Goal: Task Accomplishment & Management: Complete application form

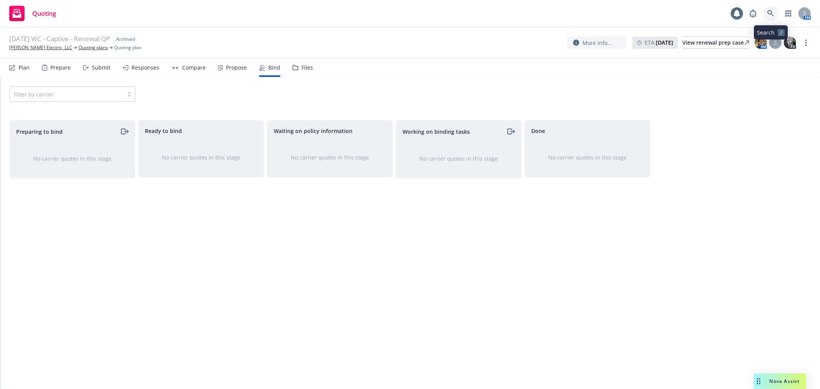
click at [771, 12] on icon at bounding box center [771, 13] width 7 height 7
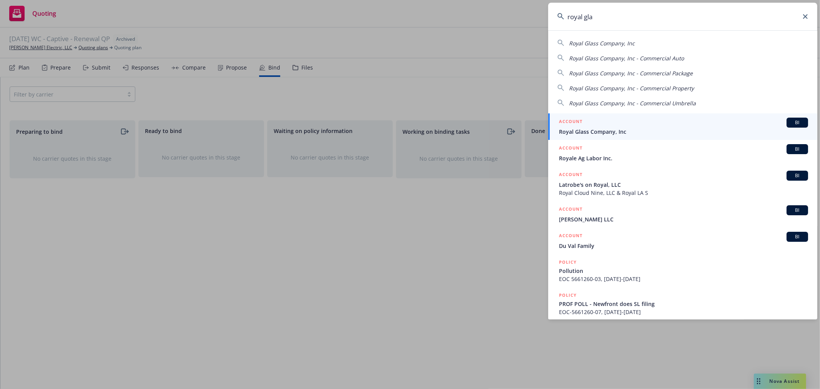
type input "royal gla"
click at [645, 132] on span "Royal Glass Company, Inc" at bounding box center [683, 132] width 249 height 8
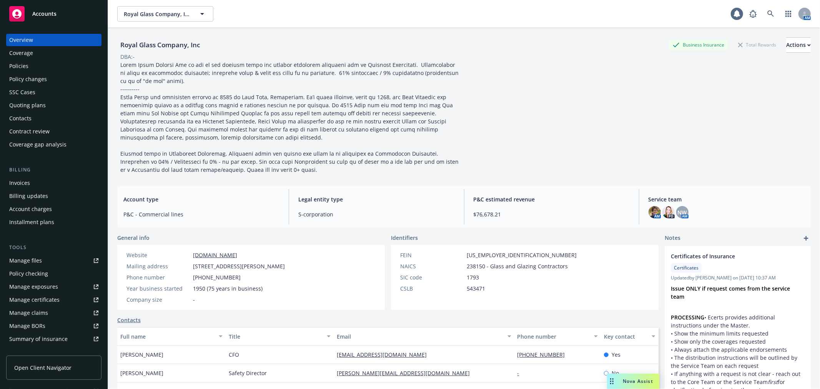
click at [18, 262] on div "Manage files" at bounding box center [25, 261] width 33 height 12
click at [771, 13] on link at bounding box center [770, 13] width 15 height 15
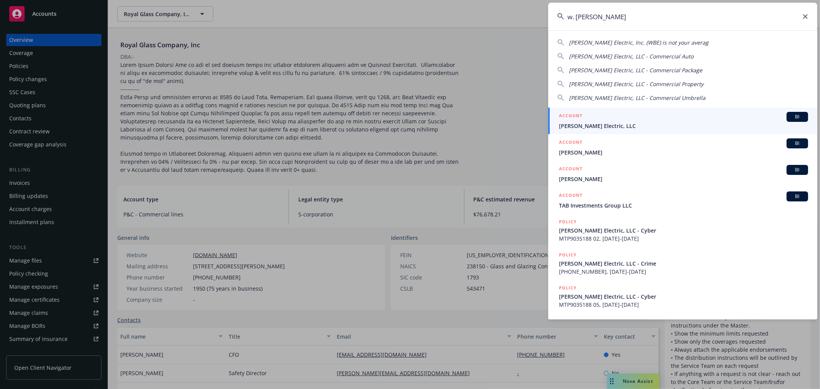
type input "w. brad"
drag, startPoint x: 595, startPoint y: 117, endPoint x: 595, endPoint y: 122, distance: 5.8
click at [595, 117] on div "ACCOUNT BI" at bounding box center [683, 117] width 249 height 10
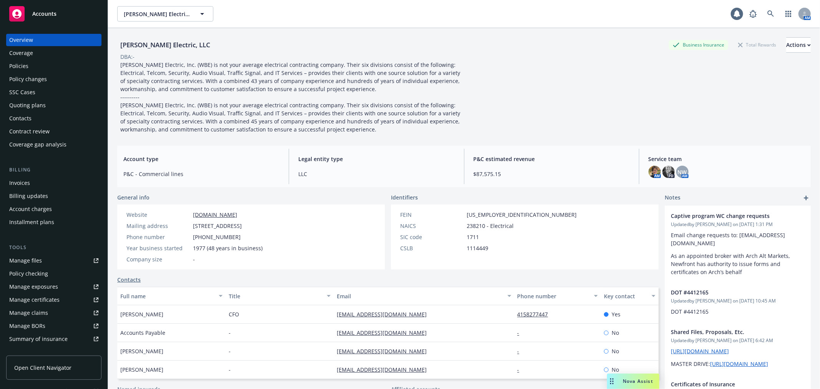
click at [52, 263] on link "Manage files" at bounding box center [53, 261] width 95 height 12
click at [768, 14] on icon at bounding box center [771, 13] width 7 height 7
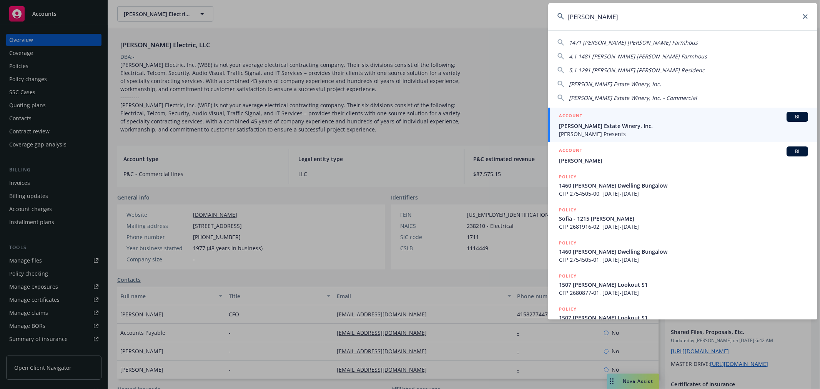
type input "niebaum"
click at [620, 118] on div "ACCOUNT BI" at bounding box center [683, 117] width 249 height 10
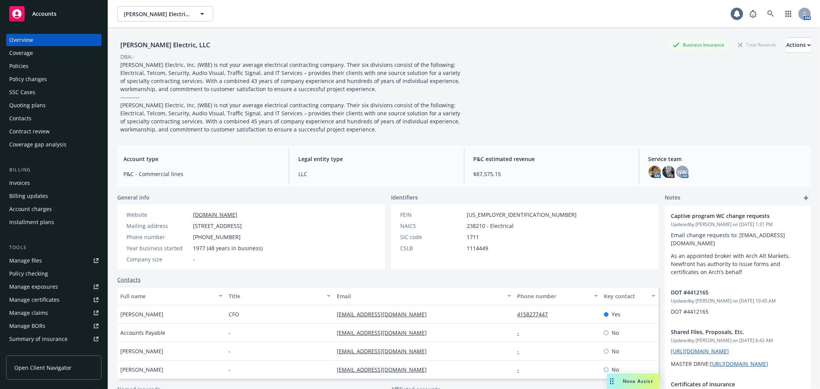
click at [32, 68] on div "Policies" at bounding box center [53, 66] width 89 height 12
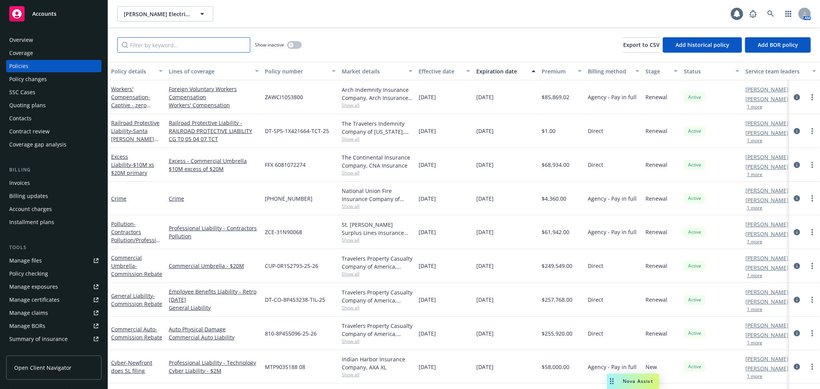
click at [154, 48] on input "Filter by keyword..." at bounding box center [183, 44] width 133 height 15
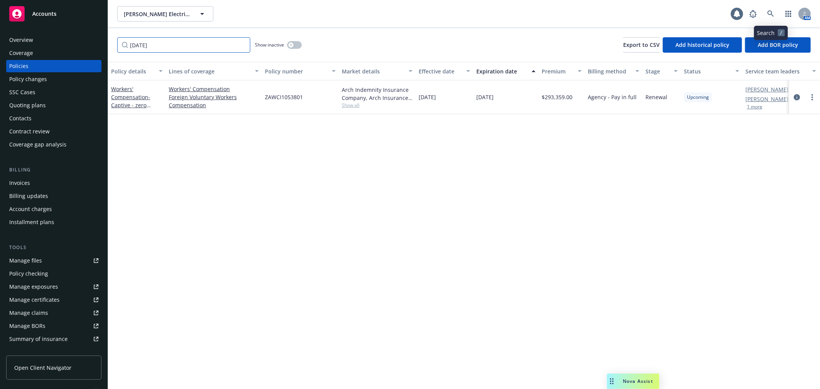
type input "10/01/2026"
click at [774, 13] on link at bounding box center [770, 13] width 15 height 15
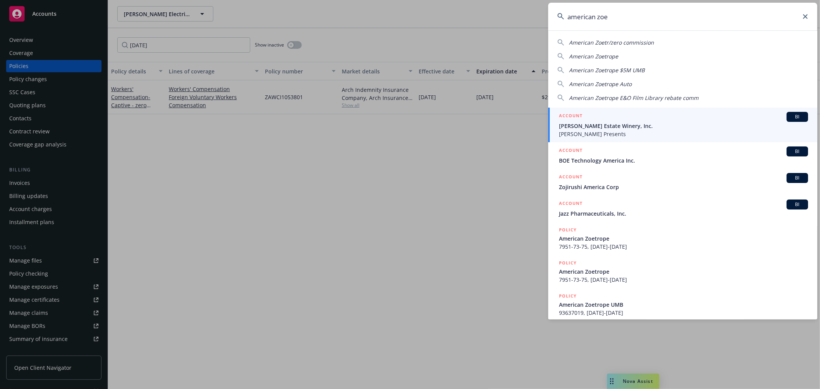
type input "american zoe"
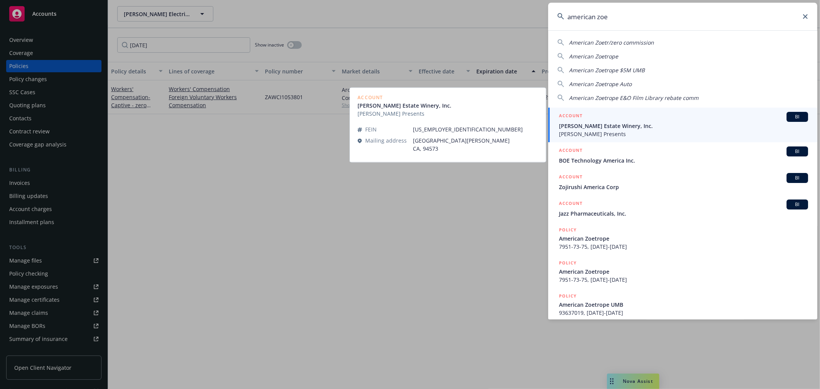
click at [629, 128] on span "Niebaum-Coppola Estate Winery, Inc." at bounding box center [683, 126] width 249 height 8
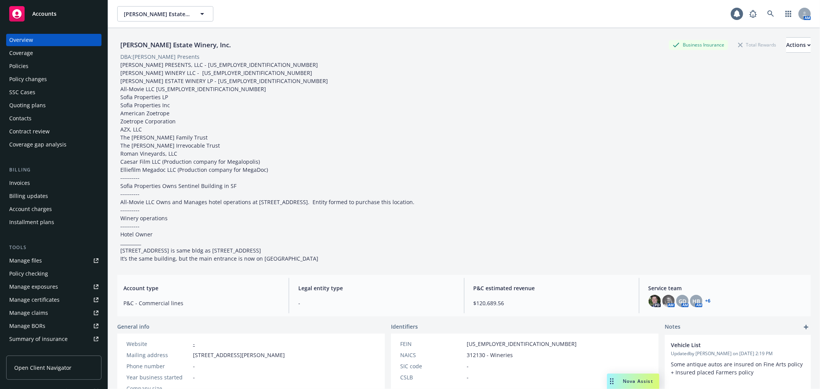
click at [35, 67] on div "Policies" at bounding box center [53, 66] width 89 height 12
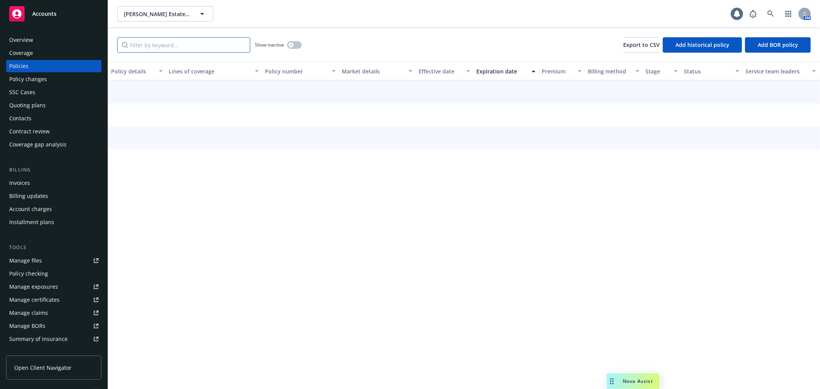
click at [138, 45] on input "Filter by keyword..." at bounding box center [183, 44] width 133 height 15
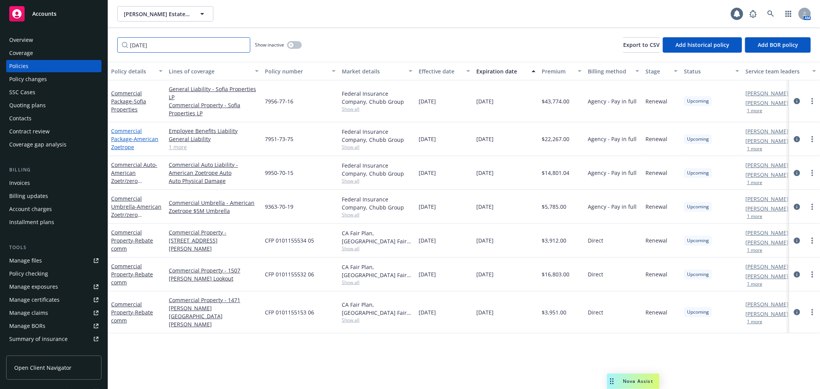
type input "10/01/2026"
click at [128, 137] on link "Commercial Package - American Zoetrope" at bounding box center [134, 138] width 47 height 23
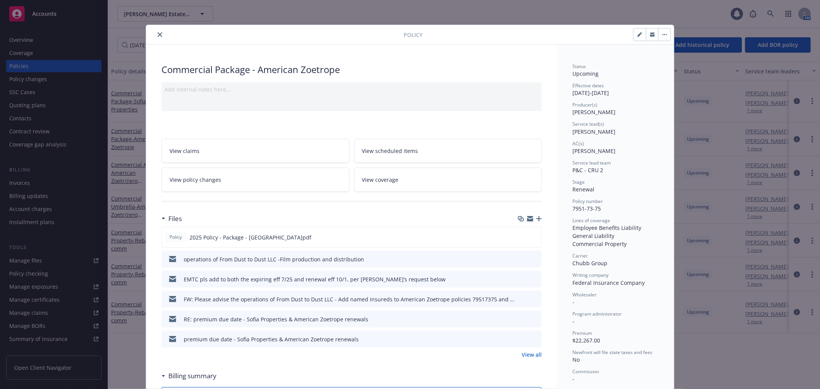
click at [527, 220] on icon "button" at bounding box center [530, 219] width 6 height 3
drag, startPoint x: 525, startPoint y: 218, endPoint x: 512, endPoint y: 238, distance: 24.1
click at [527, 218] on icon "button" at bounding box center [530, 217] width 6 height 3
click at [158, 33] on icon "close" at bounding box center [160, 34] width 5 height 5
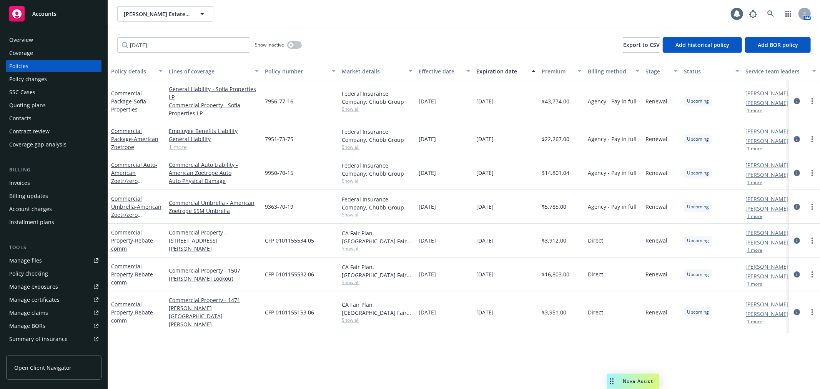
click at [59, 78] on div "Policy changes" at bounding box center [53, 79] width 89 height 12
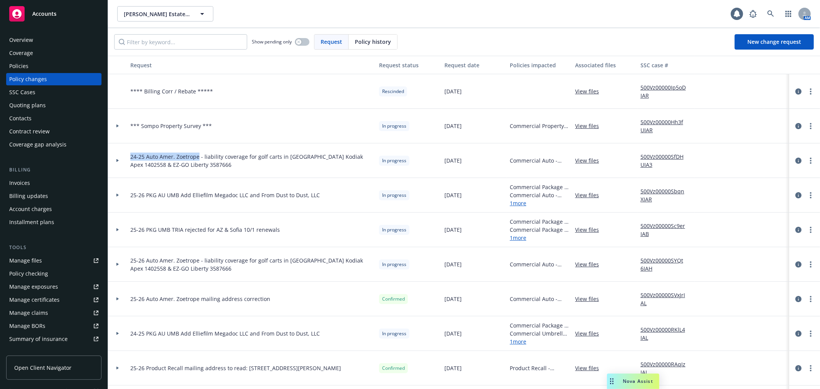
drag, startPoint x: 131, startPoint y: 158, endPoint x: 198, endPoint y: 158, distance: 66.9
click at [198, 158] on span "24-25 Auto Amer. Zoetrope - liability coverage for golf carts in GA Kodiak Apex…" at bounding box center [251, 161] width 243 height 16
copy span "24-25 Auto Amer. Zoetrope"
click at [771, 37] on link "New change request" at bounding box center [774, 41] width 79 height 15
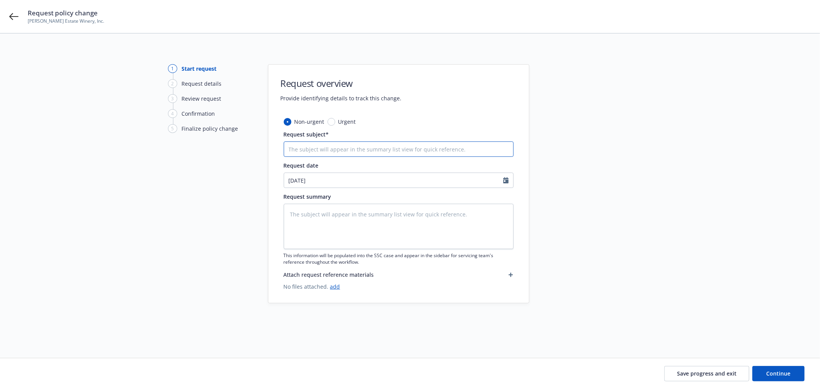
click at [376, 153] on input "Request subject*" at bounding box center [399, 149] width 230 height 15
paste input "24-25 Auto Amer. Zoetrope"
type textarea "x"
type input "24-25 Auto Amer. Zoetrope"
click at [294, 148] on input "24-25 Auto Amer. Zoetrope" at bounding box center [399, 149] width 230 height 15
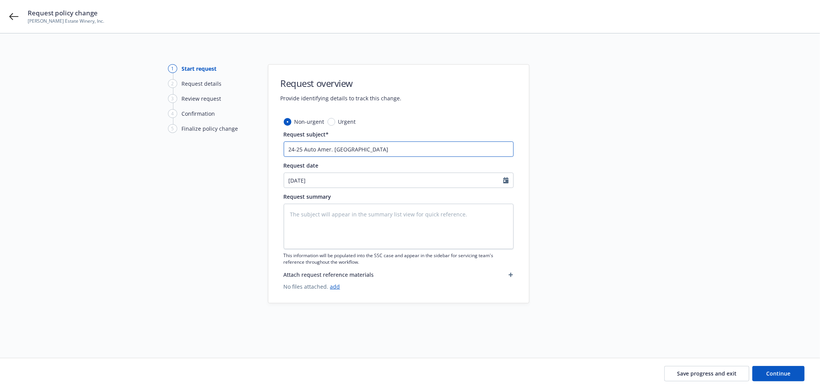
type textarea "x"
type input "2-25 Auto Amer. Zoetrope"
type textarea "x"
type input "25-25 Auto Amer. Zoetrope"
type textarea "x"
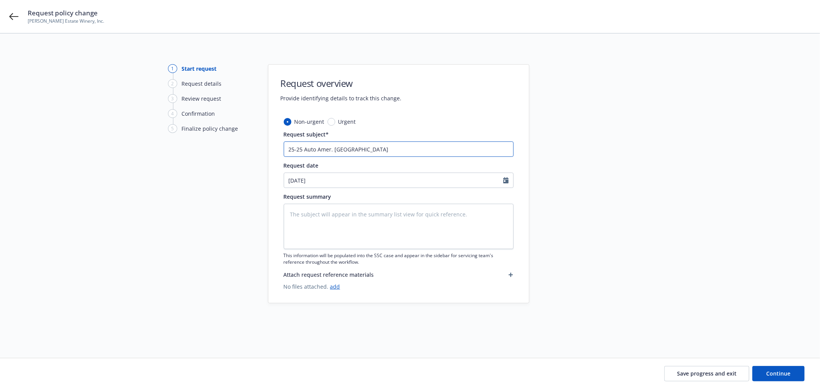
type input "25-2 Auto Amer. Zoetrope"
type textarea "x"
type input "25-26 Auto Amer. Zoetrope"
click at [309, 148] on input "25-26 Auto Amer. Zoetrope" at bounding box center [399, 149] width 230 height 15
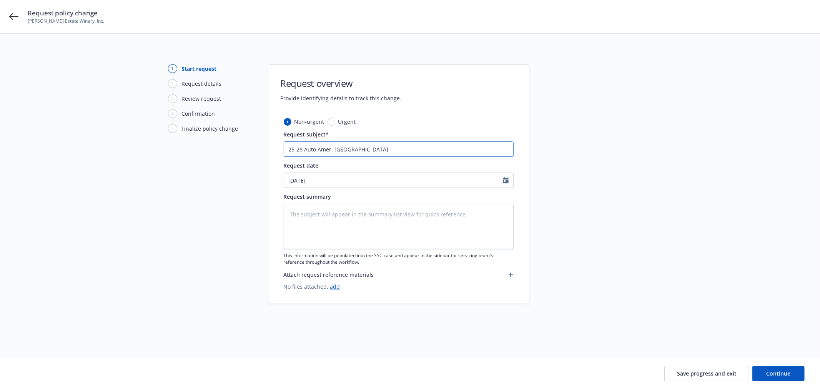
type textarea "x"
type input "25-26 P Amer. Zoetrope"
type textarea "x"
type input "25-26 PK Amer. Zoetrope"
type textarea "x"
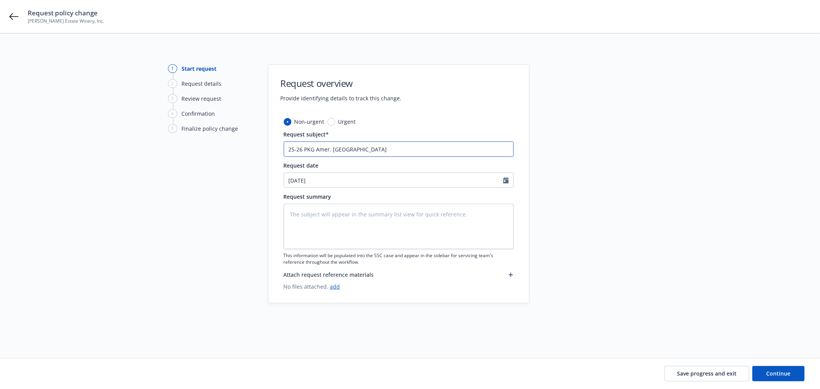
type input "25-26 PKG Amer. Zoetrope"
click at [391, 155] on input "25-26 PKG Amer. Zoetrope" at bounding box center [399, 149] width 230 height 15
type textarea "x"
type input "25-26 PKG Amer. Zoetrope"
type textarea "x"
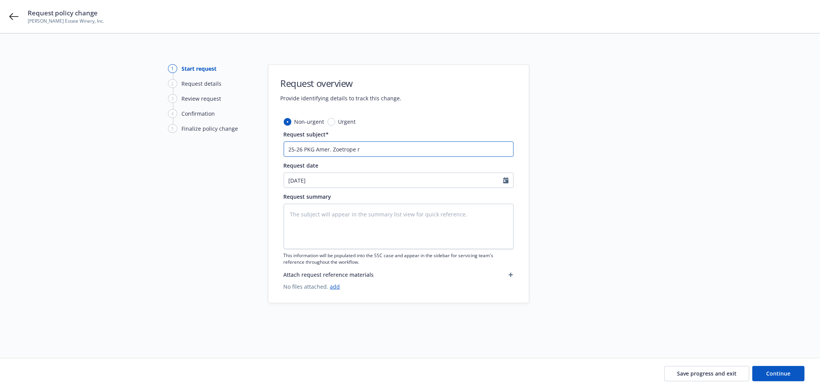
type input "25-26 PKG Amer. Zoetrope re"
type textarea "x"
type input "25-26 PKG Amer. Zoetrope rev"
type textarea "x"
type input "25-26 PKG Amer. Zoetrope revi"
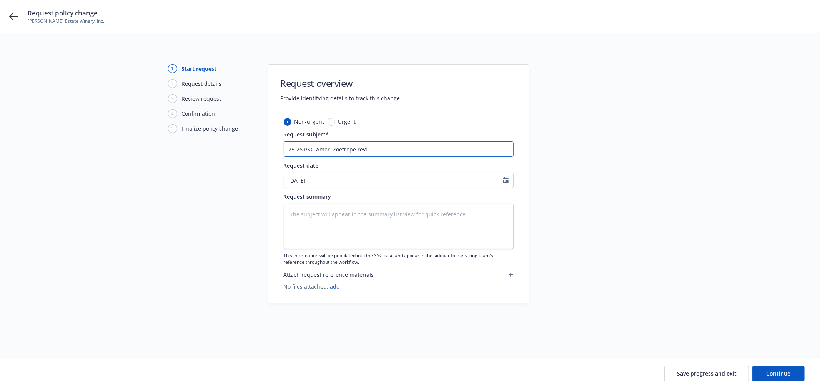
type textarea "x"
type input "25-26 PKG Amer. Zoetrope revis"
type textarea "x"
type input "25-26 PKG Amer. Zoetrope revise"
type textarea "x"
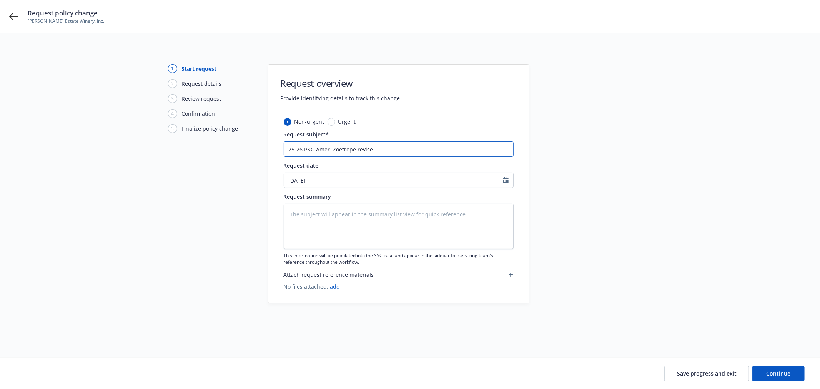
type input "25-26 PKG Amer. Zoetrope revised"
type textarea "x"
type input "25-26 PKG Amer. Zoetrope revised"
type textarea "x"
type input "25-26 PKG Amer. Zoetrope revised p"
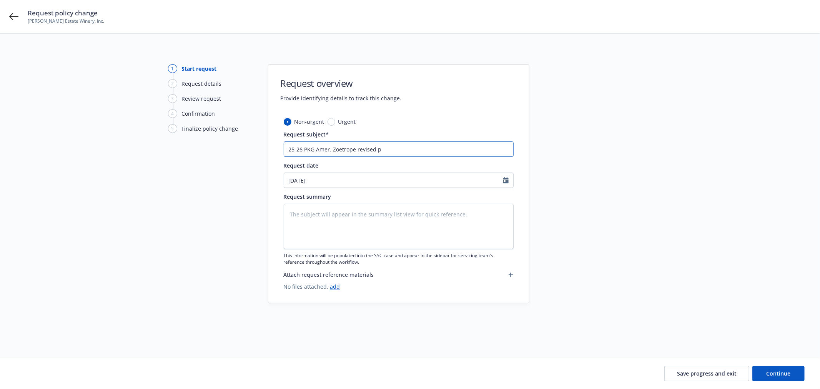
type textarea "x"
type input "25-26 PKG Amer. Zoetrope revised pr"
type textarea "x"
type input "25-26 PKG Amer. Zoetrope revised pre"
type textarea "x"
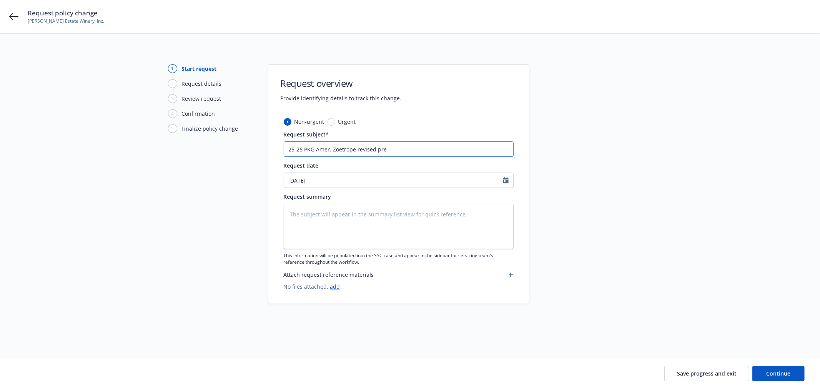
type input "25-26 PKG Amer. Zoetrope revised prem"
type textarea "x"
type input "25-26 PKG Amer. Zoetrope revised premi"
type textarea "x"
type input "25-26 PKG Amer. Zoetrope revised premiu"
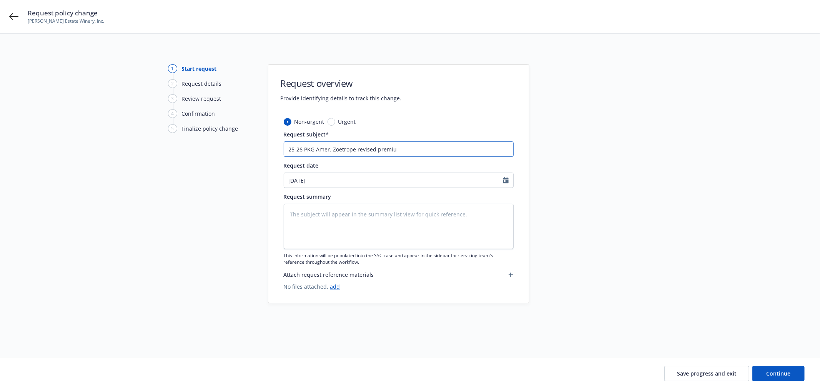
type textarea "x"
type input "25-26 PKG Amer. Zoetrope revised premium"
type textarea "x"
type input "25-26 PKG Amer. Zoetrope revised premium"
paste input "$19,362."
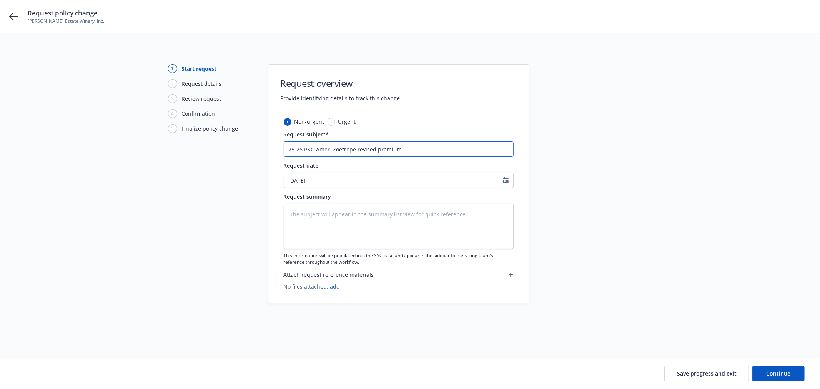
type textarea "x"
type input "25-26 PKG Amer. Zoetrope revised premium $19,362."
type textarea "x"
type input "25-26 PKG Amer. Zoetrope revised premium $19,362.0"
type textarea "x"
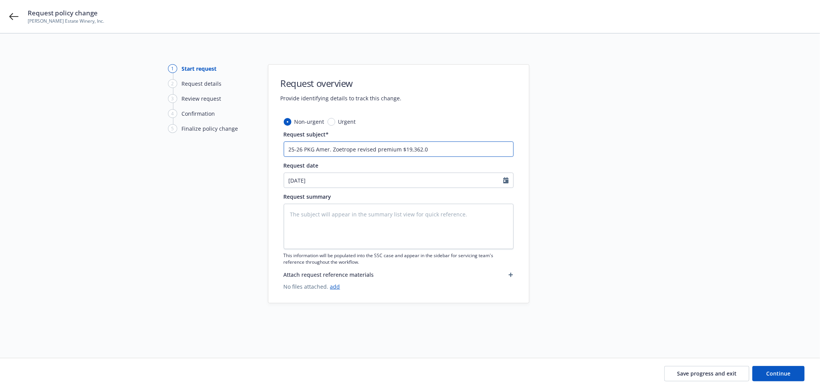
type input "25-26 PKG Amer. Zoetrope revised premium $19,362.00"
type textarea "x"
type input "25-26 PKG Amer. Zoetrope revised premium $19,362.0"
type textarea "x"
type input "25-26 PKG Amer. Zoetrope revised premium $19,362."
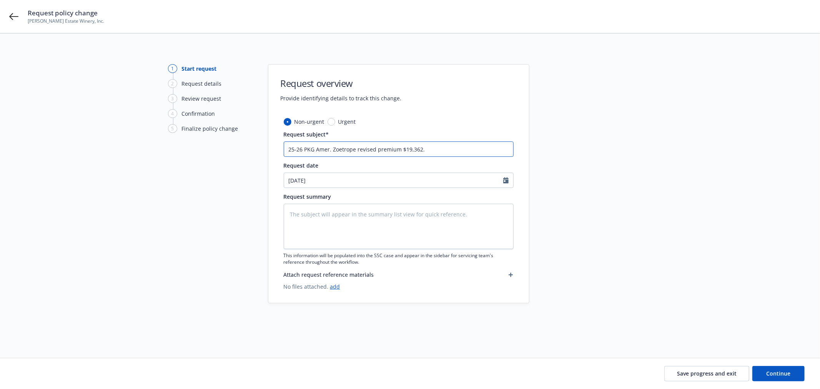
type textarea "x"
type input "25-26 PKG Amer. Zoetrope revised premium $19,362"
click at [363, 217] on textarea at bounding box center [399, 226] width 230 height 45
paste textarea "I have approval from management to lower the renewal premium to $19,362. Please…"
type textarea "x"
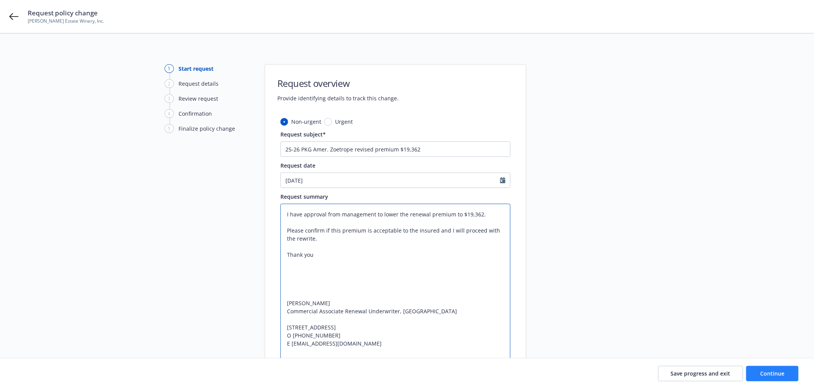
type textarea "I have approval from management to lower the renewal premium to $19,362. Please…"
click at [781, 375] on span "Continue" at bounding box center [772, 373] width 24 height 7
type textarea "x"
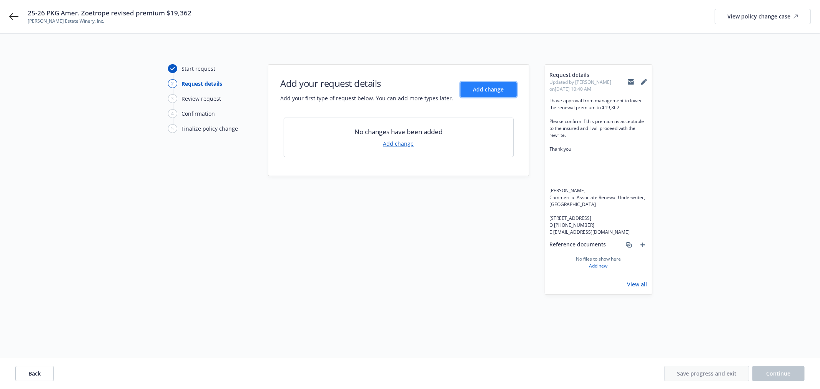
click at [483, 87] on span "Add change" at bounding box center [488, 89] width 31 height 7
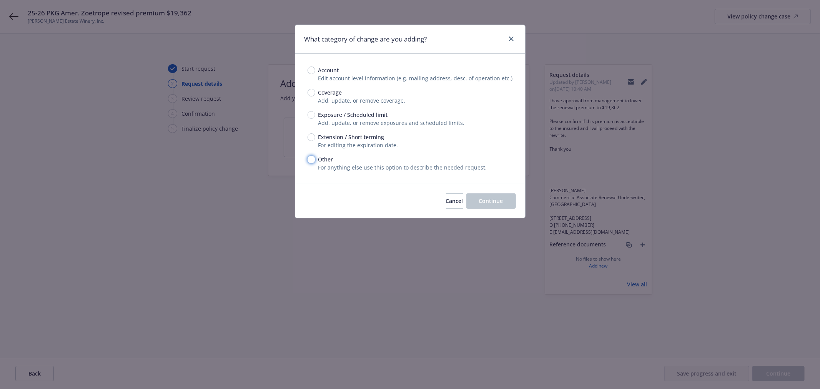
click at [313, 160] on input "Other" at bounding box center [312, 160] width 8 height 8
radio input "true"
click at [498, 206] on button "Continue" at bounding box center [491, 200] width 50 height 15
type textarea "x"
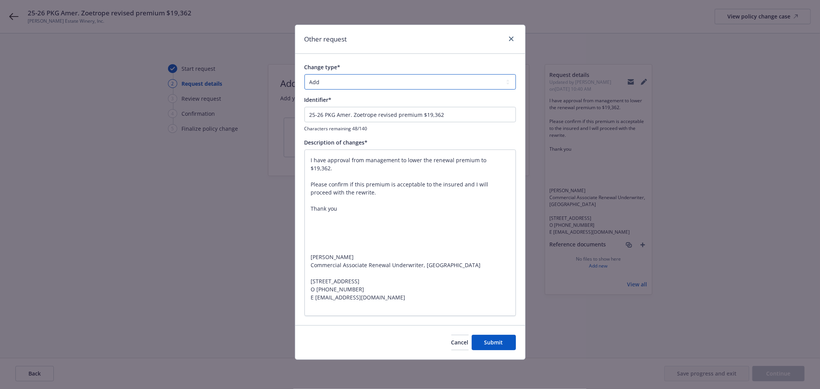
click at [341, 81] on select "Add Audit Change Remove" at bounding box center [411, 81] width 212 height 15
select select "CHANGE"
click at [305, 74] on select "Add Audit Change Remove" at bounding box center [411, 81] width 212 height 15
click at [490, 339] on span "Submit" at bounding box center [494, 342] width 19 height 7
type textarea "x"
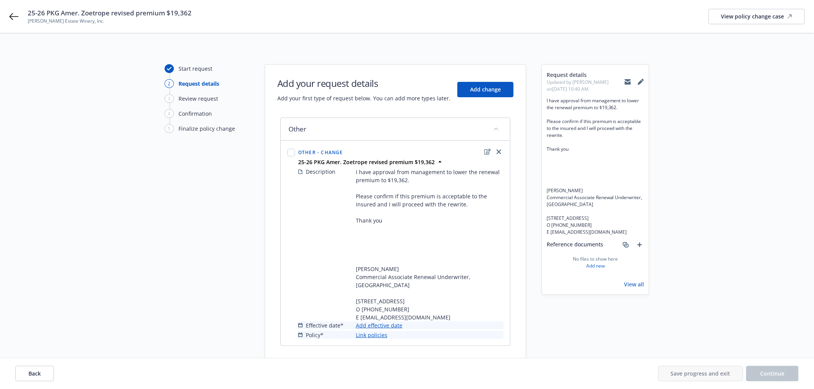
click at [383, 325] on link "Add effective date" at bounding box center [379, 325] width 47 height 8
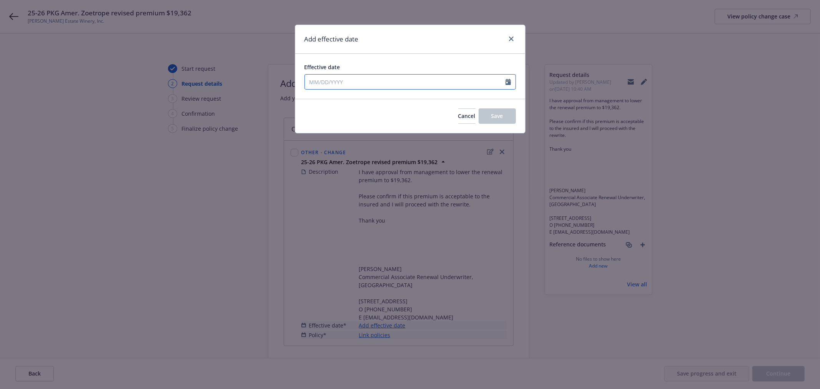
select select "9"
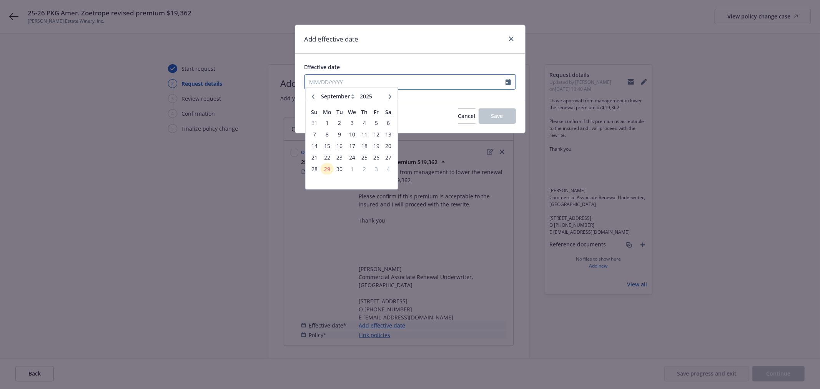
click at [368, 81] on input "Effective date" at bounding box center [405, 82] width 201 height 15
click at [351, 168] on span "1" at bounding box center [351, 173] width 11 height 10
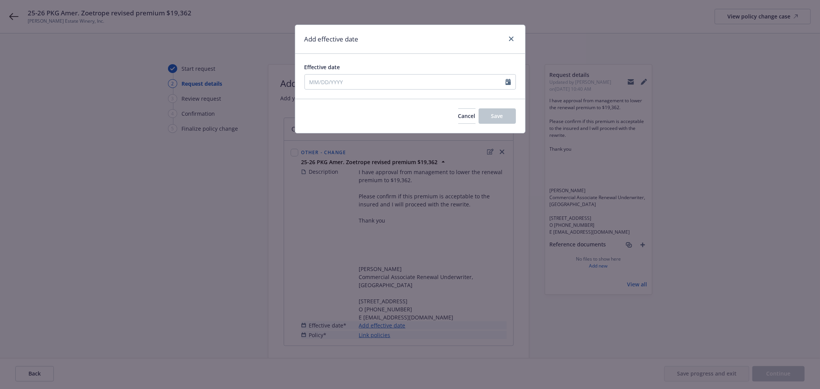
type input "10/01/2025"
drag, startPoint x: 504, startPoint y: 112, endPoint x: 455, endPoint y: 198, distance: 99.2
click at [504, 112] on button "Save" at bounding box center [497, 115] width 37 height 15
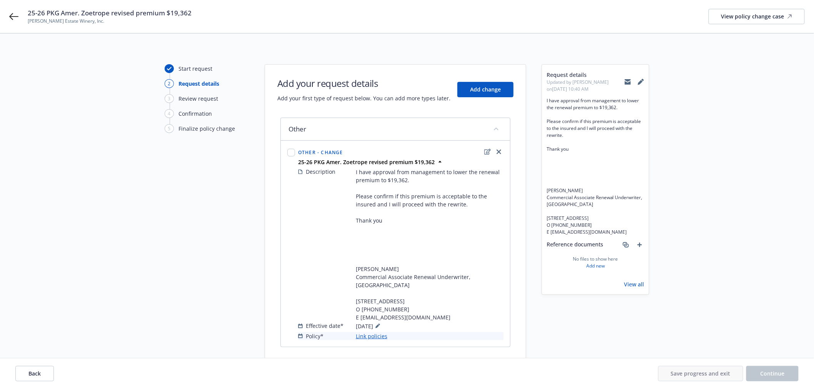
click at [375, 336] on link "Link policies" at bounding box center [372, 336] width 32 height 8
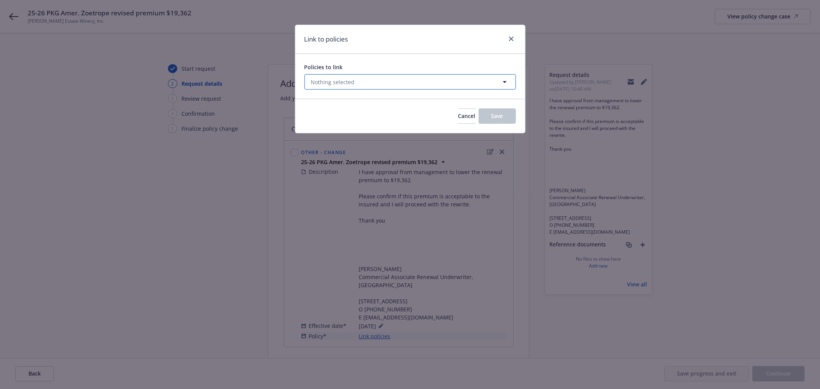
click at [362, 82] on button "Nothing selected" at bounding box center [411, 81] width 212 height 15
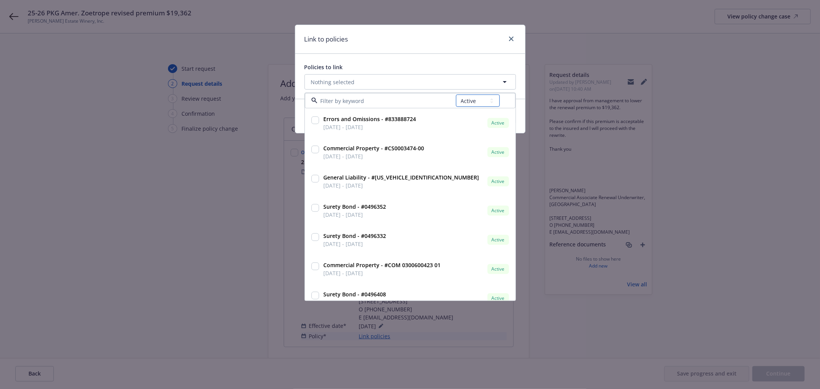
click at [482, 103] on select "All Active Upcoming Expired Cancelled" at bounding box center [478, 101] width 44 height 12
select select "UPCOMING"
click at [456, 95] on select "All Active Upcoming Expired Cancelled" at bounding box center [478, 101] width 44 height 12
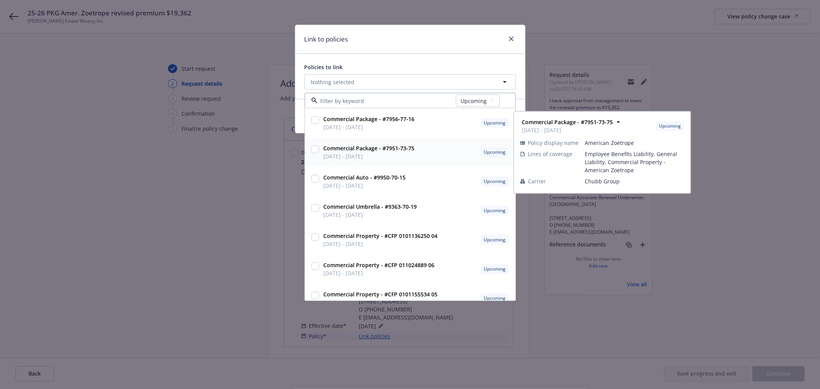
click at [402, 147] on strong "Commercial Package - #7951-73-75" at bounding box center [369, 148] width 91 height 7
checkbox input "true"
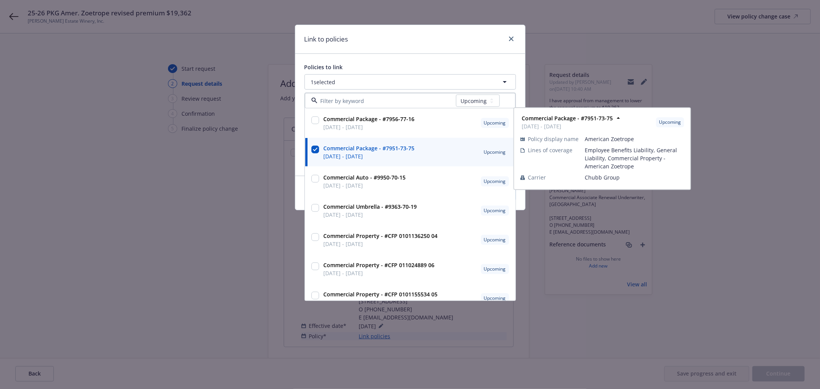
click at [423, 52] on div "Link to policies" at bounding box center [410, 39] width 230 height 29
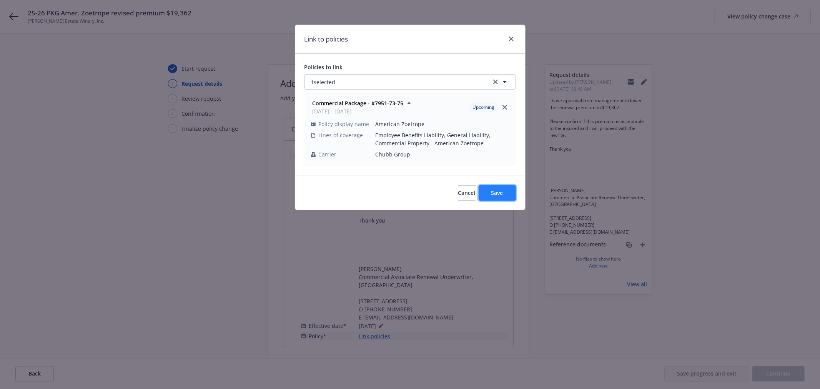
click at [501, 199] on button "Save" at bounding box center [497, 192] width 37 height 15
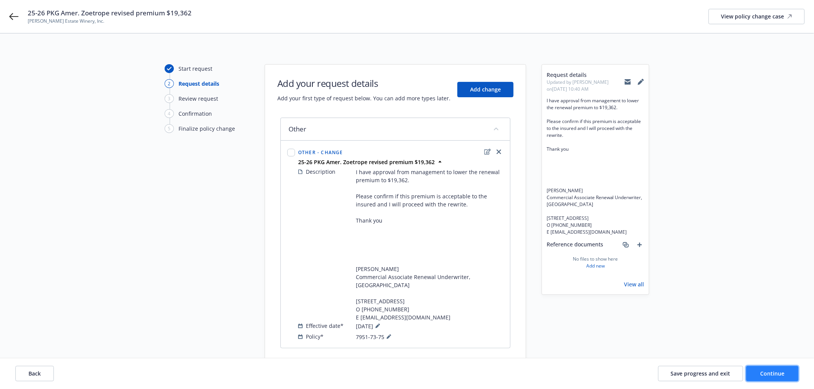
click at [781, 372] on span "Continue" at bounding box center [772, 373] width 24 height 7
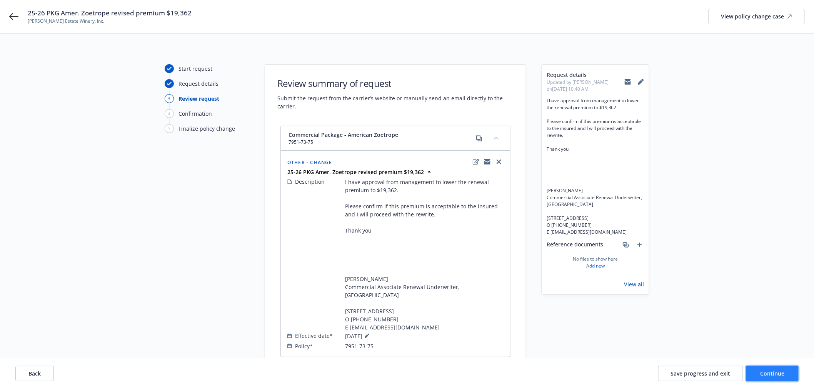
click at [778, 375] on span "Continue" at bounding box center [772, 373] width 24 height 7
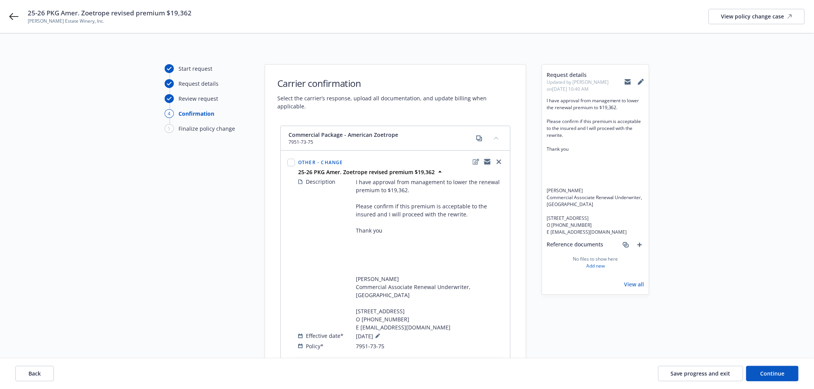
click at [484, 159] on icon "copyLogging" at bounding box center [487, 162] width 6 height 6
click at [710, 370] on button "Save progress and exit" at bounding box center [700, 373] width 85 height 15
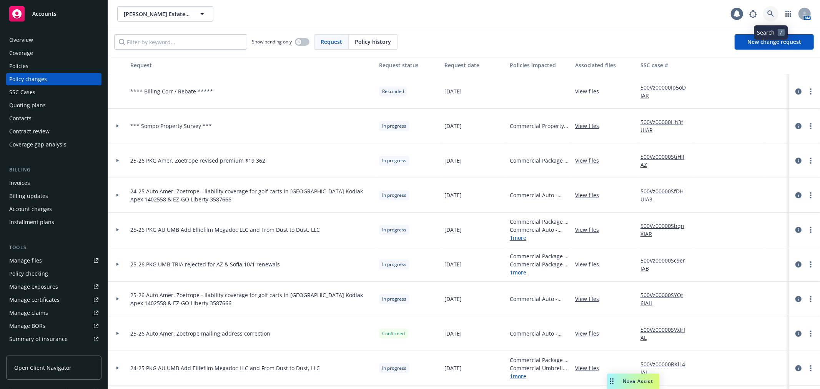
click at [771, 14] on icon at bounding box center [771, 13] width 7 height 7
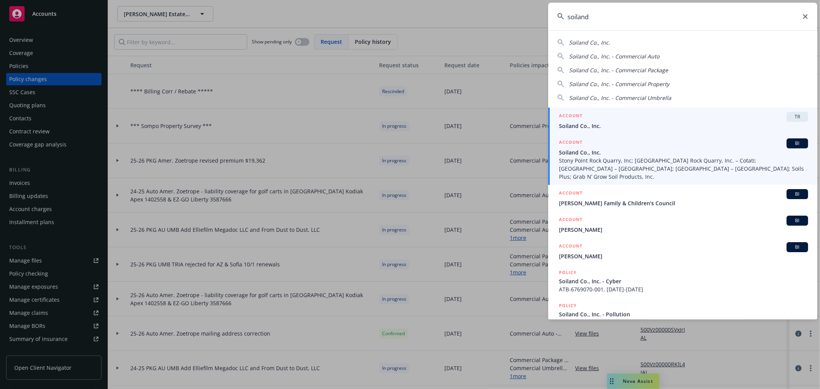
type input "soiland"
click at [598, 160] on span "Stony Point Rock Quarry, Inc; Stony Point Rock Quarry, Inc. – Cotati; Stony Poi…" at bounding box center [683, 169] width 249 height 24
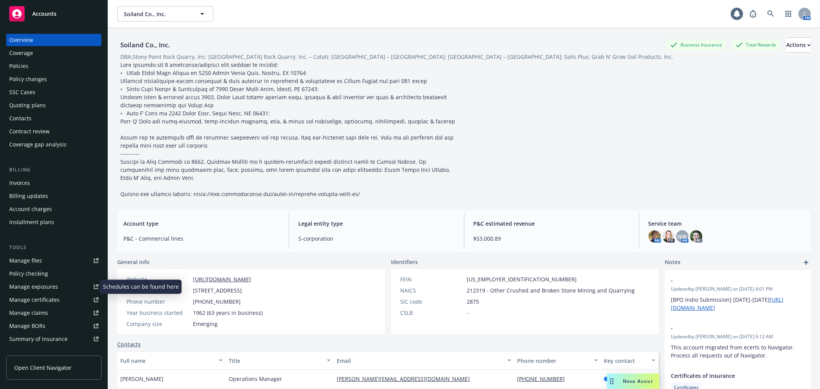
click at [66, 287] on link "Manage exposures" at bounding box center [53, 287] width 95 height 12
click at [765, 10] on link at bounding box center [770, 13] width 15 height 15
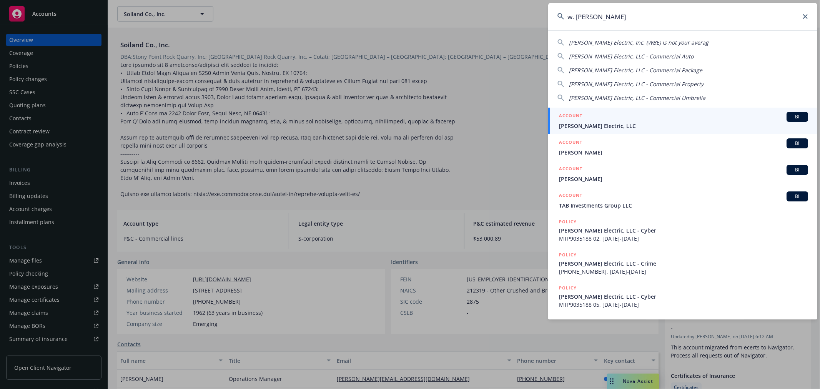
type input "w. brad"
click at [620, 118] on div "ACCOUNT BI" at bounding box center [683, 117] width 249 height 10
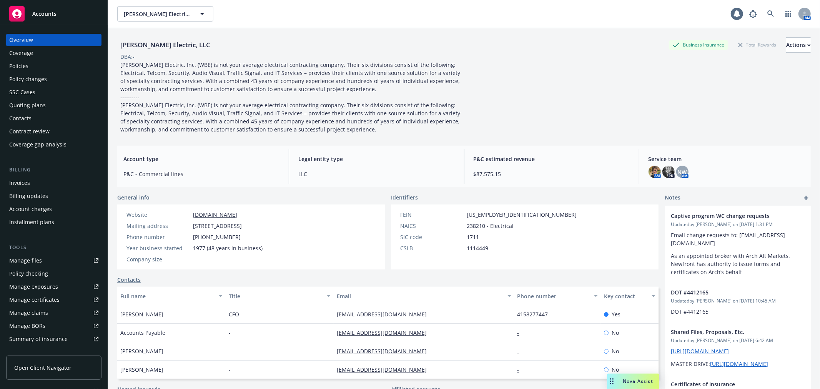
drag, startPoint x: 192, startPoint y: 225, endPoint x: 279, endPoint y: 223, distance: 87.3
click at [272, 223] on div "Website www.wbeinc.com Mailing address 90 Hill Road, Novato, CA, 94945 Phone nu…" at bounding box center [194, 237] width 155 height 65
copy span "90 Hill Road, Novato, CA, 94945"
click at [58, 263] on link "Manage files" at bounding box center [53, 261] width 95 height 12
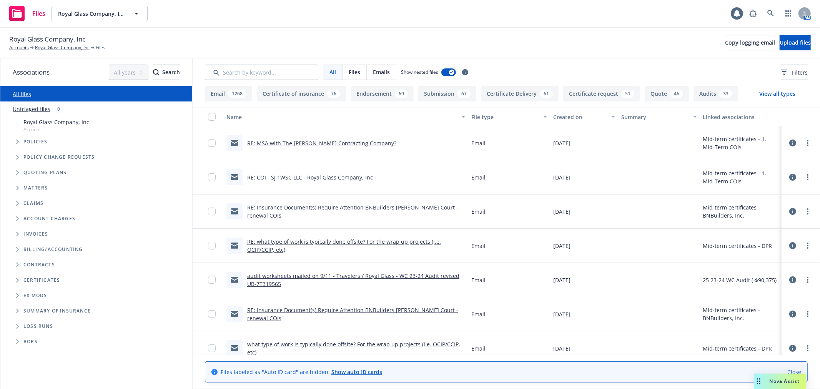
click at [17, 283] on span "Folder Tree Example" at bounding box center [17, 280] width 12 height 12
click at [22, 310] on icon "Folder Tree Example" at bounding box center [23, 309] width 3 height 5
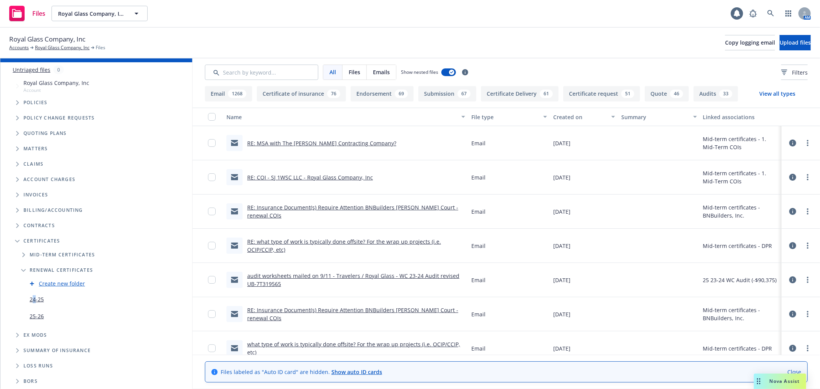
click at [35, 298] on link "24-25" at bounding box center [37, 299] width 14 height 8
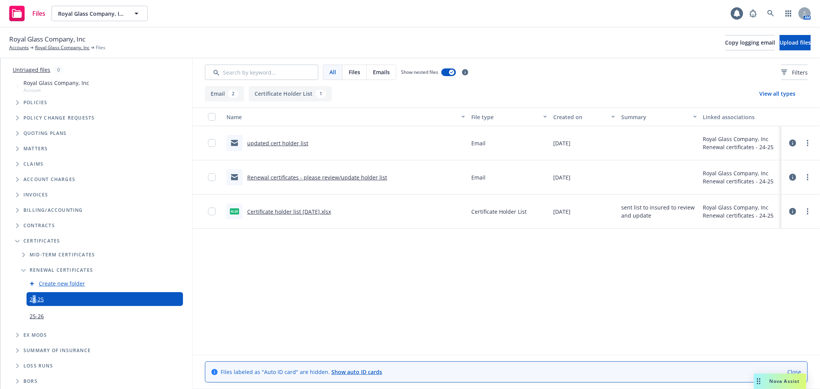
click at [25, 256] on icon "Folder Tree Example" at bounding box center [23, 255] width 3 height 5
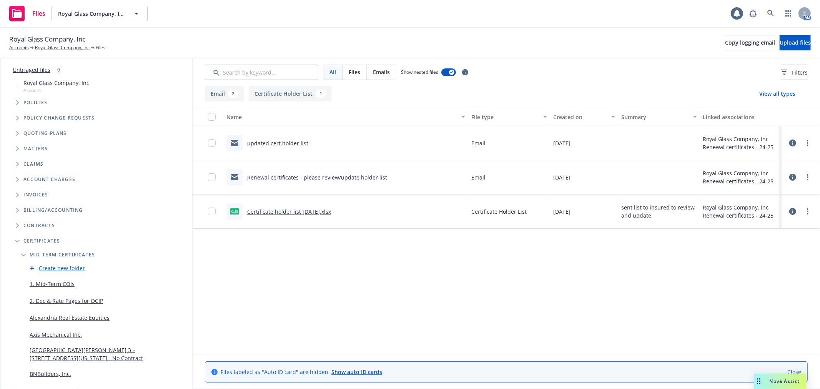
scroll to position [82, 0]
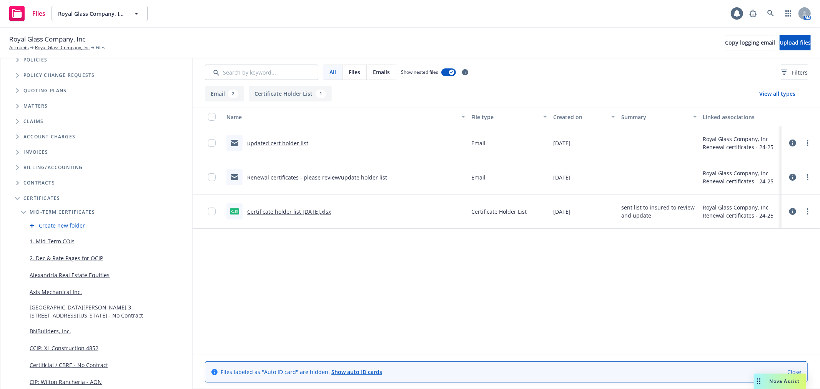
click at [53, 328] on link "BNBuilders, Inc." at bounding box center [51, 331] width 42 height 8
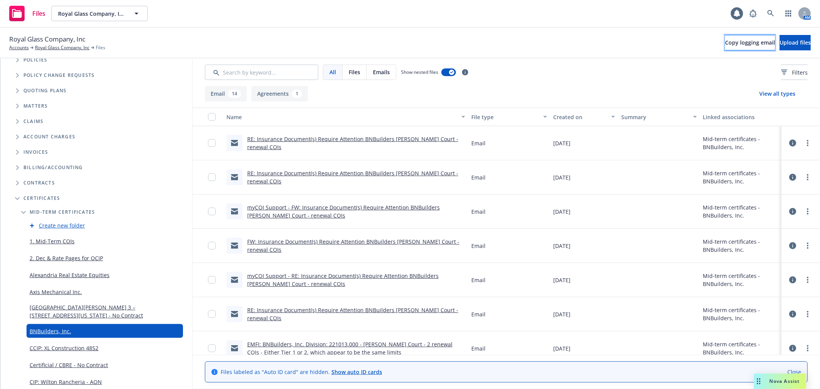
click at [725, 42] on span "Copy logging email" at bounding box center [750, 42] width 50 height 7
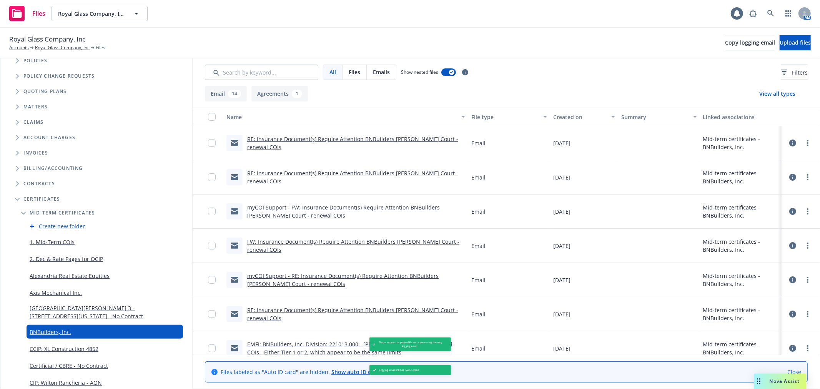
scroll to position [82, 0]
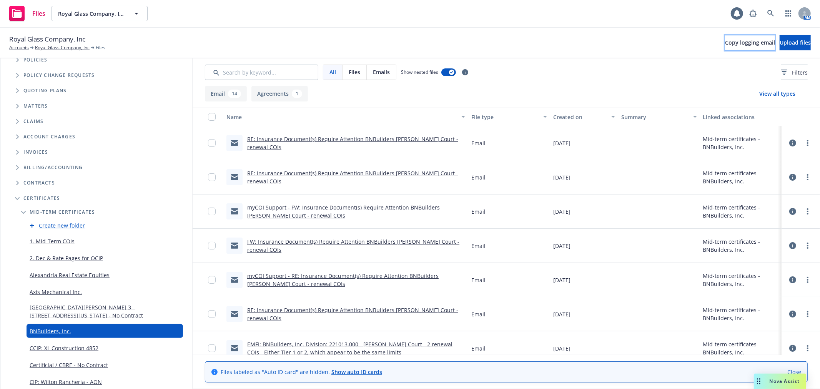
click at [725, 43] on span "Copy logging email" at bounding box center [750, 42] width 50 height 7
